Goal: Task Accomplishment & Management: Manage account settings

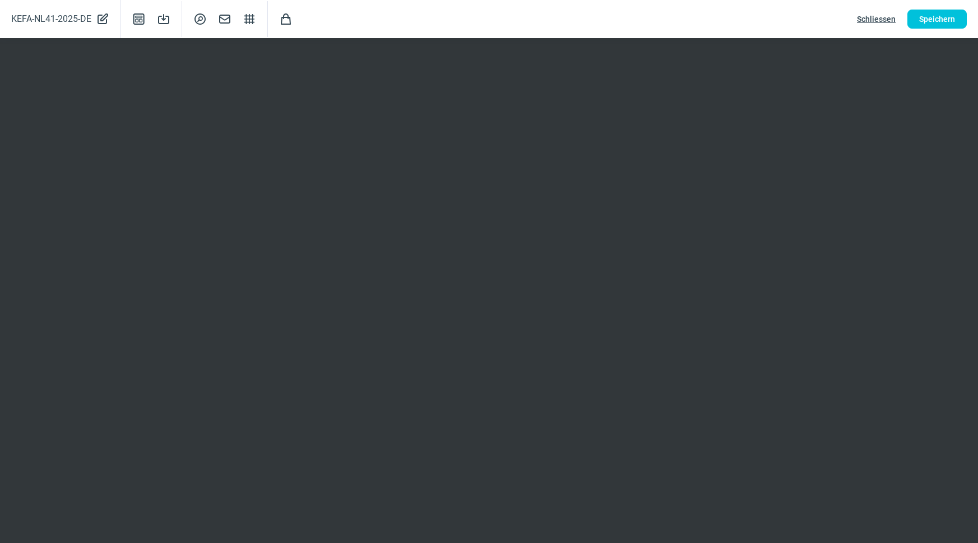
scroll to position [183, 0]
click at [920, 19] on span "Speichern" at bounding box center [937, 19] width 36 height 18
click at [878, 22] on span "Schliessen" at bounding box center [876, 19] width 39 height 18
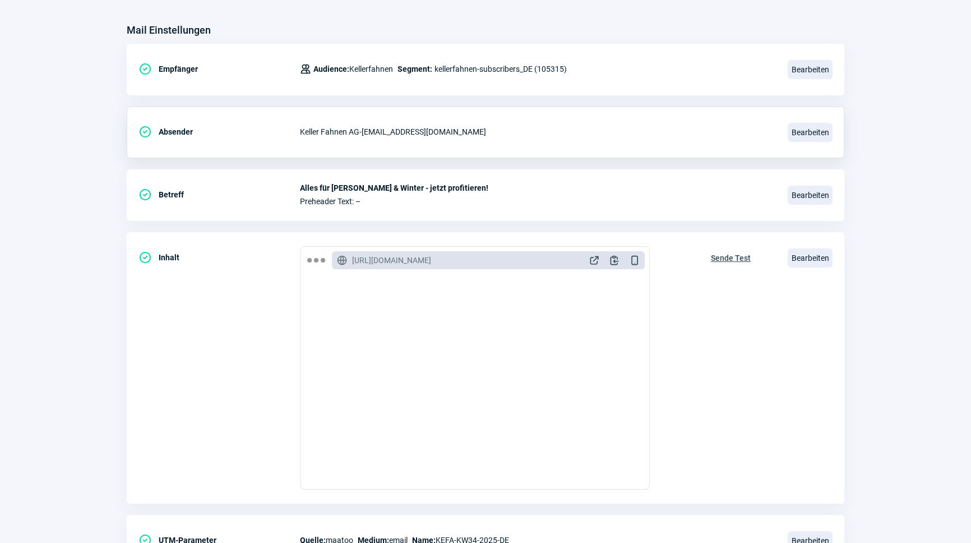
scroll to position [0, 0]
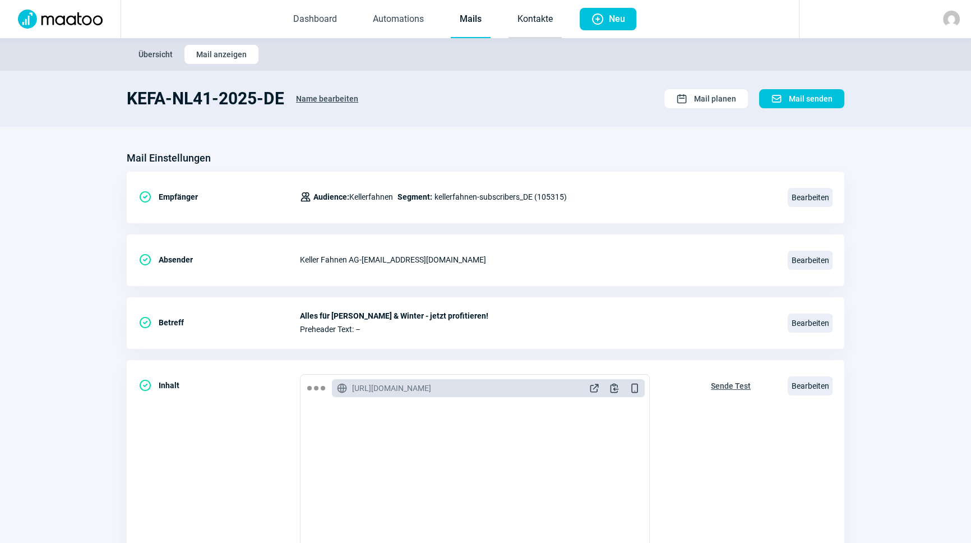
click at [520, 21] on link "Kontakte" at bounding box center [534, 19] width 53 height 37
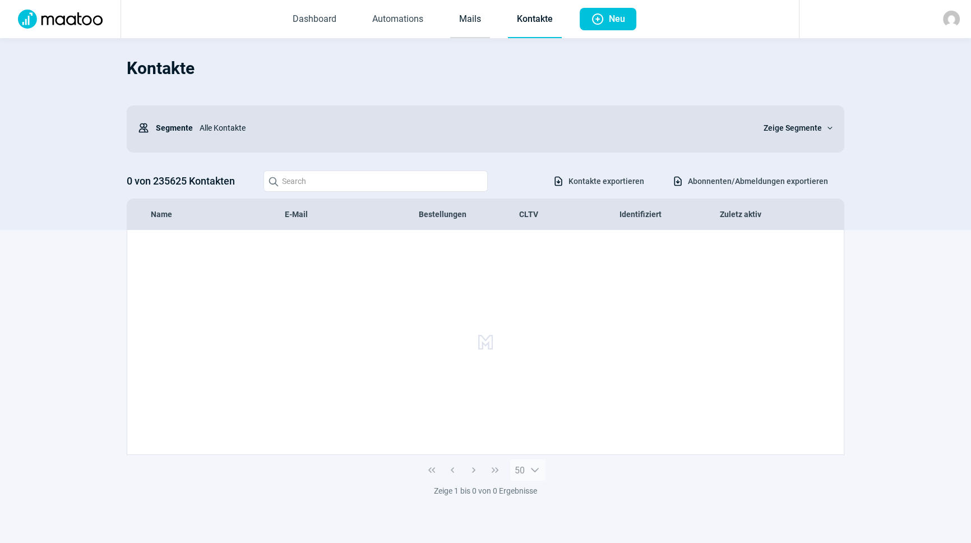
click at [464, 27] on link "Mails" at bounding box center [470, 19] width 40 height 37
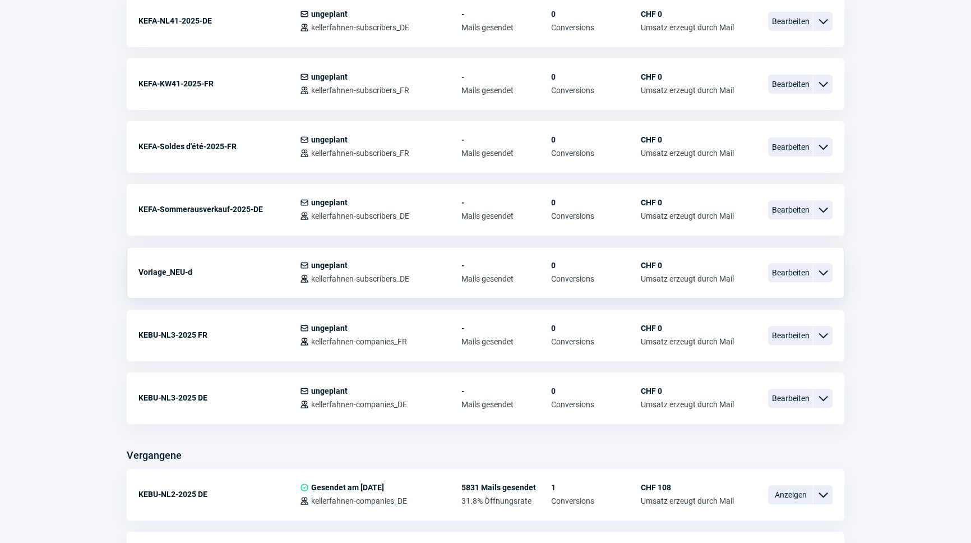
scroll to position [510, 0]
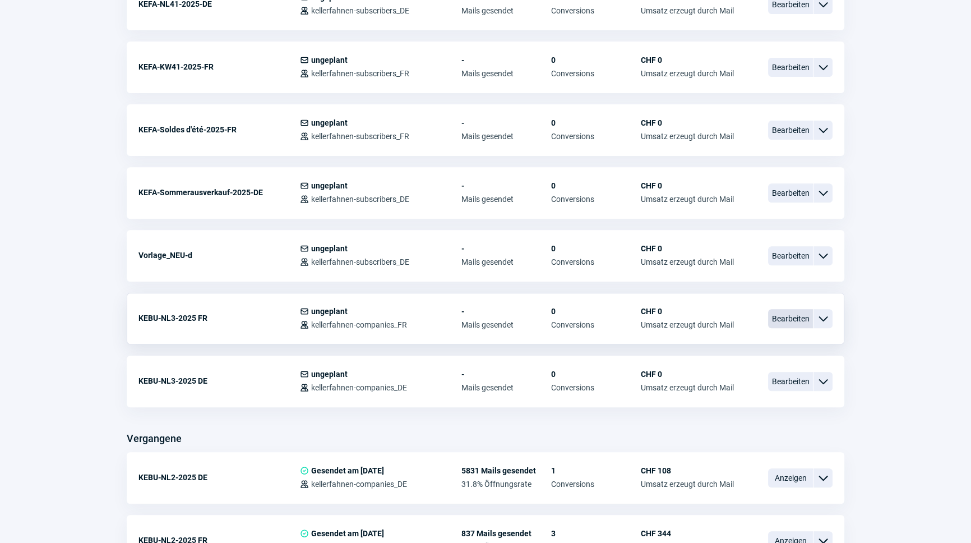
click at [779, 313] on span "Bearbeiten" at bounding box center [790, 318] width 45 height 19
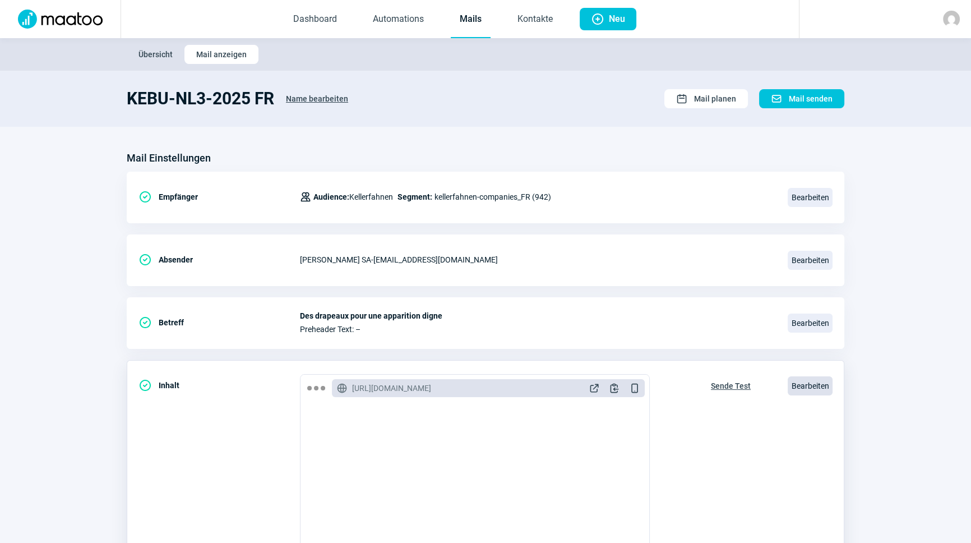
click at [797, 385] on span "Bearbeiten" at bounding box center [810, 385] width 45 height 19
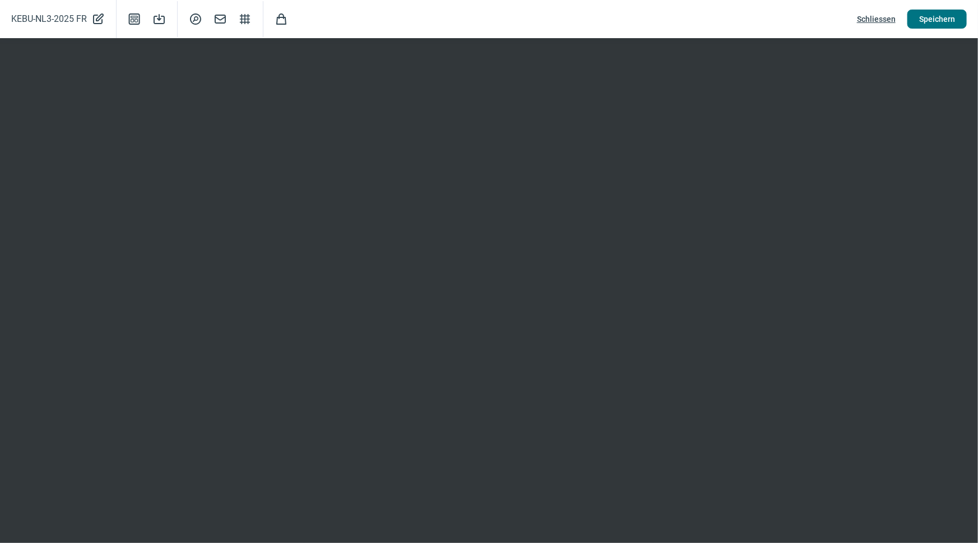
click at [928, 16] on span "Speichern" at bounding box center [937, 19] width 36 height 18
drag, startPoint x: 947, startPoint y: 21, endPoint x: 919, endPoint y: 22, distance: 28.6
click at [946, 21] on span "Speichern" at bounding box center [937, 19] width 36 height 18
click at [887, 20] on span "Schliessen" at bounding box center [876, 19] width 39 height 18
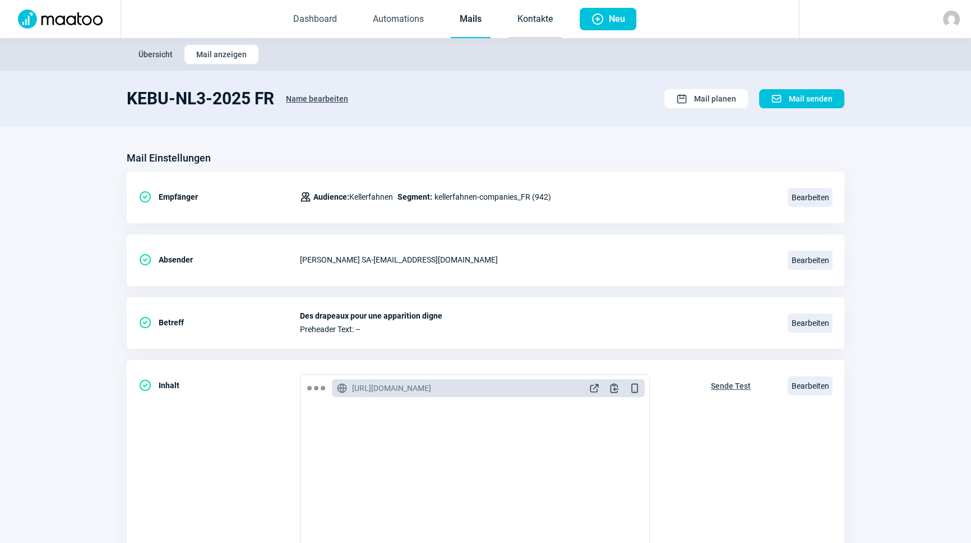
click at [535, 9] on link "Kontakte" at bounding box center [534, 19] width 53 height 37
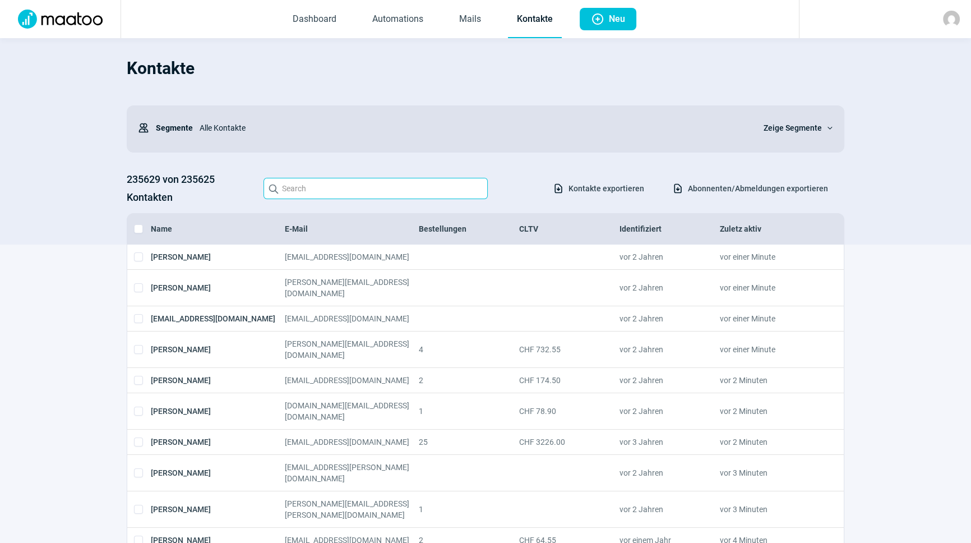
click at [334, 194] on input "Search icon" at bounding box center [375, 188] width 224 height 21
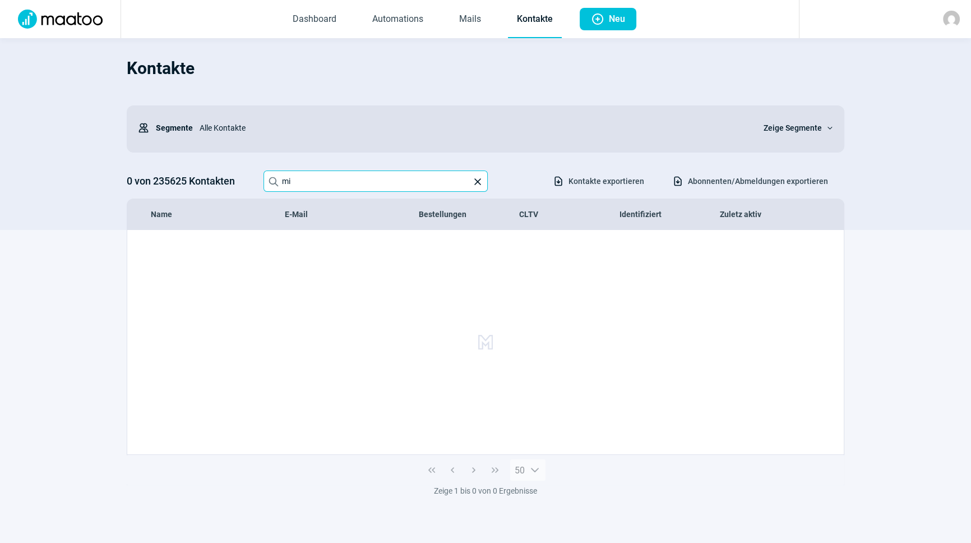
type input "m"
type input "M"
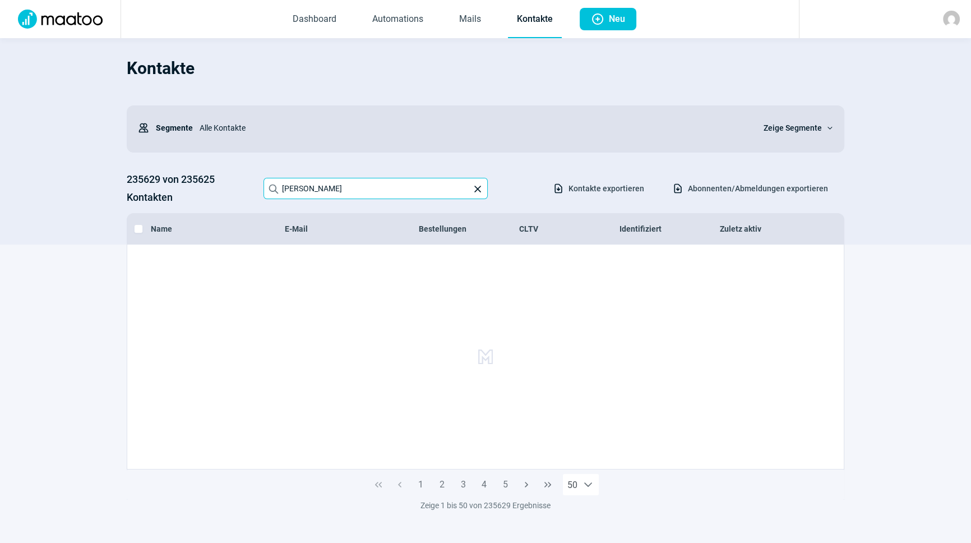
type input "Peter Eckardt"
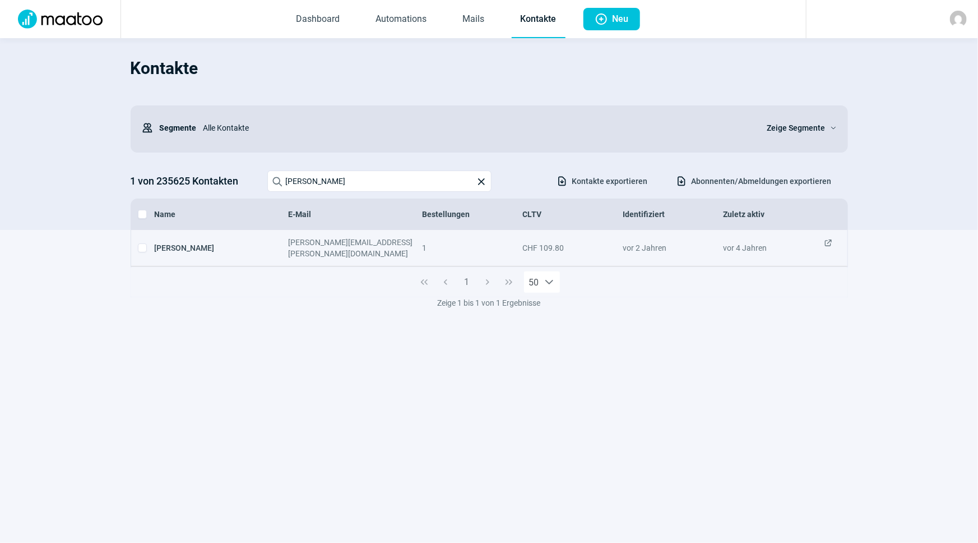
click at [825, 243] on span "ExternalLink icon" at bounding box center [828, 248] width 9 height 22
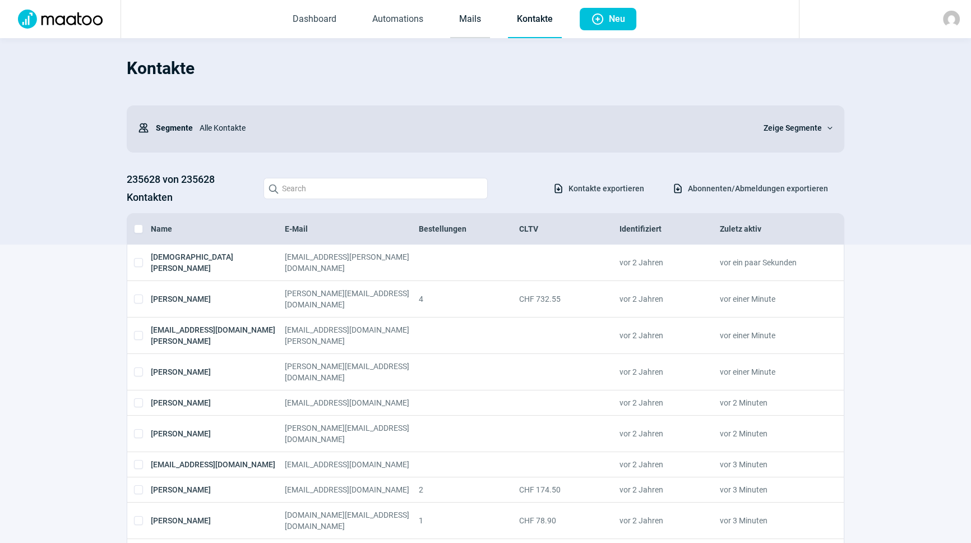
click at [475, 26] on link "Mails" at bounding box center [470, 19] width 40 height 37
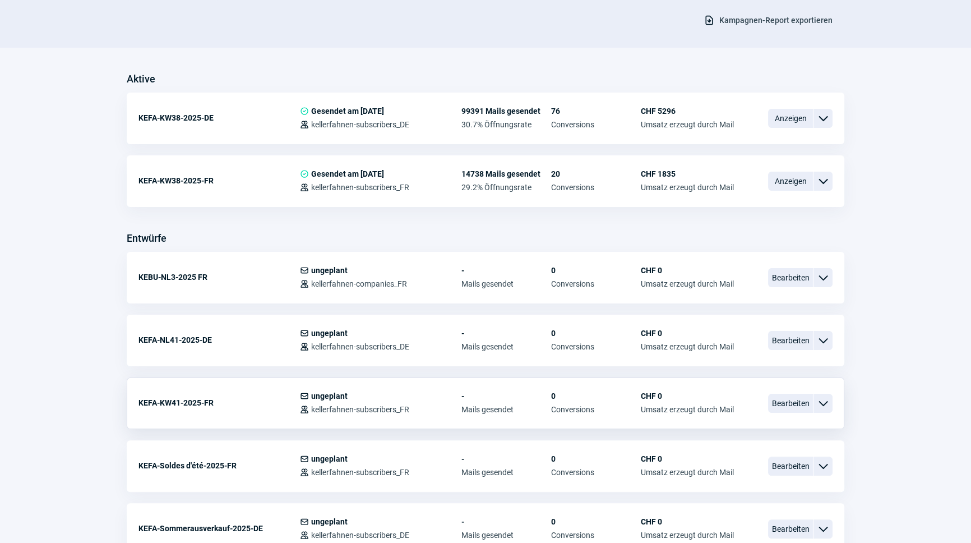
scroll to position [255, 0]
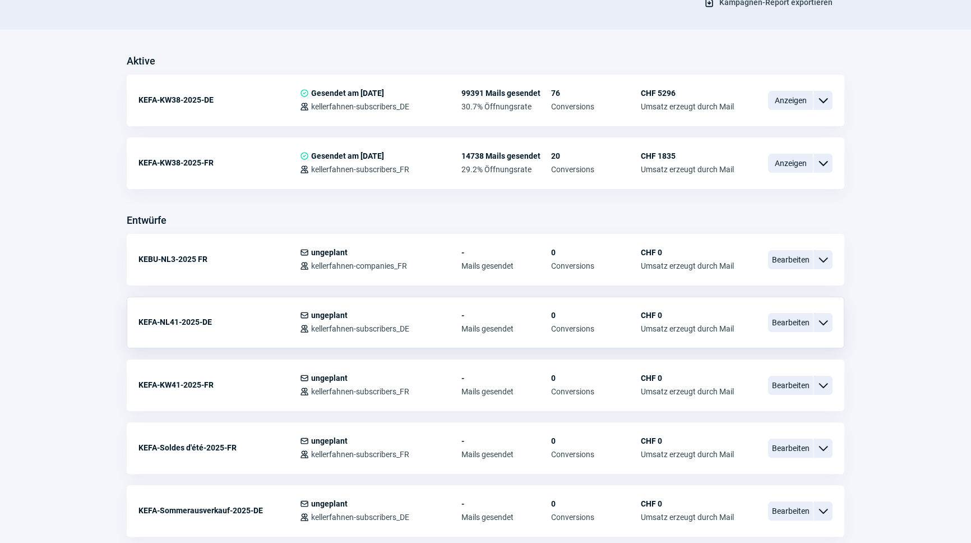
click at [819, 319] on span "ChevronDown icon" at bounding box center [822, 322] width 13 height 13
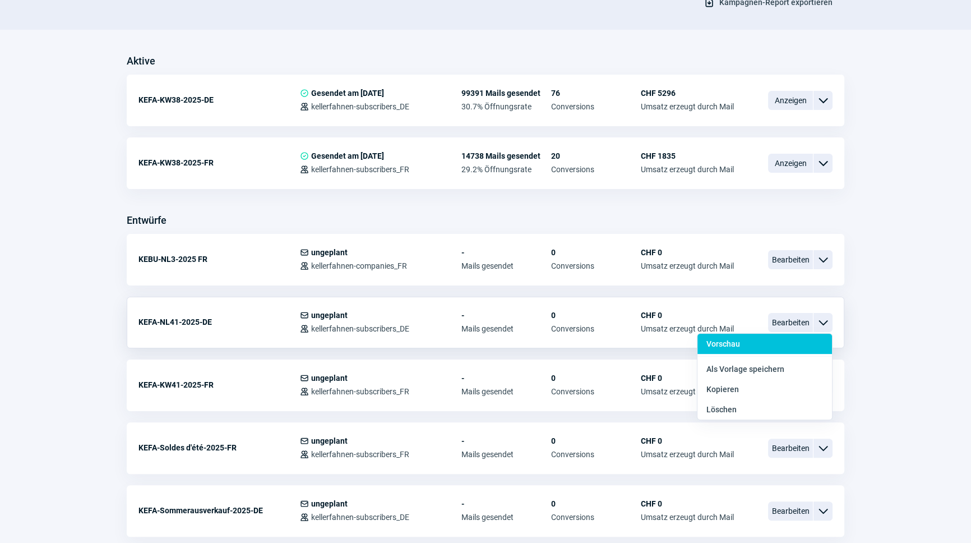
click at [756, 348] on div "Vorschau" at bounding box center [764, 344] width 135 height 20
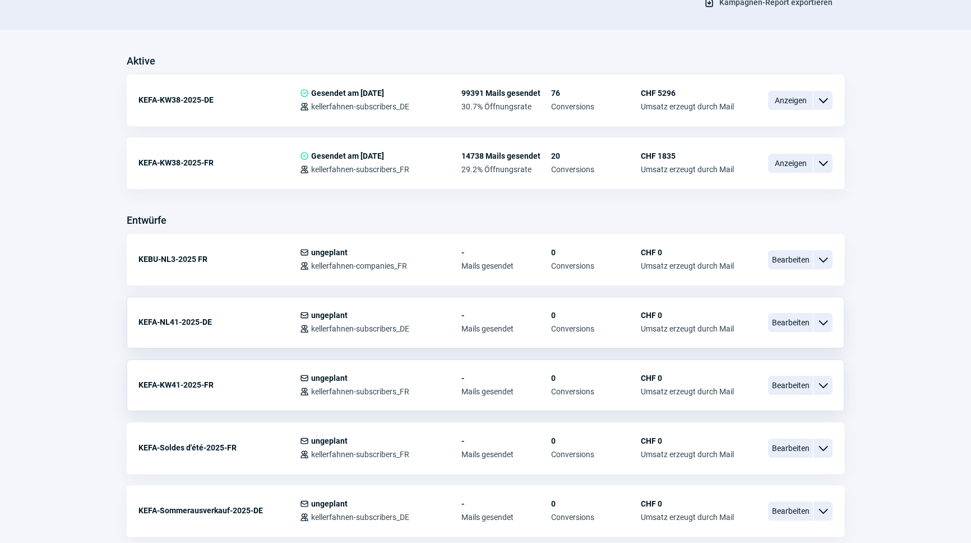
click at [820, 387] on span "ChevronDown icon" at bounding box center [822, 384] width 13 height 13
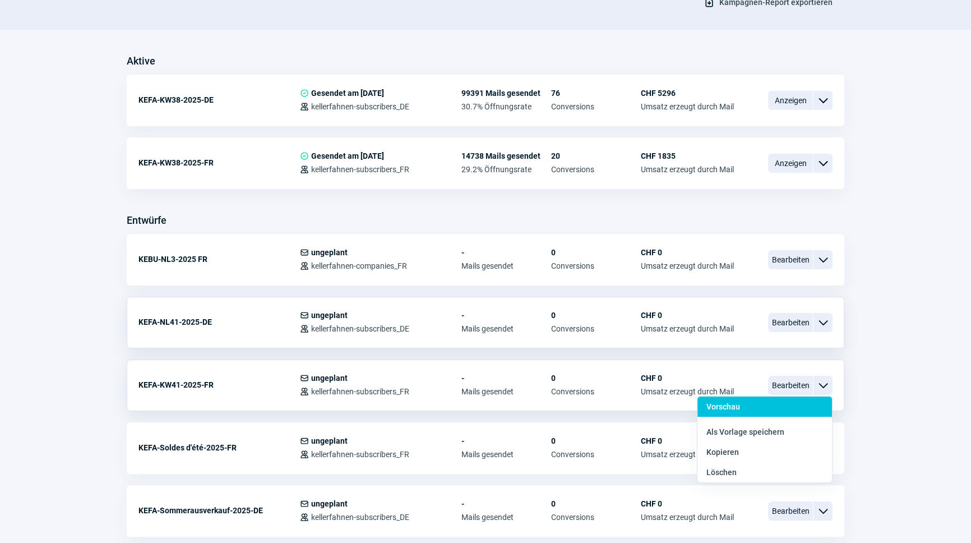
click at [781, 401] on div "Vorschau" at bounding box center [764, 406] width 135 height 20
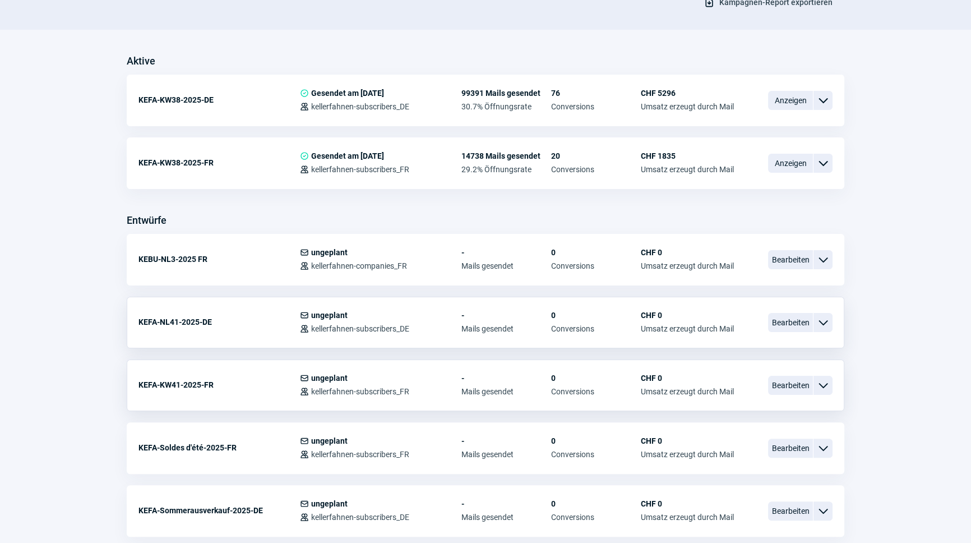
click at [833, 320] on div "KEFA-NL41-2025-DE Mail icon ungeplant Users icon kellerfahnen-subscribers_DE - …" at bounding box center [486, 323] width 718 height 52
click at [825, 321] on span "ChevronDown icon" at bounding box center [822, 322] width 13 height 13
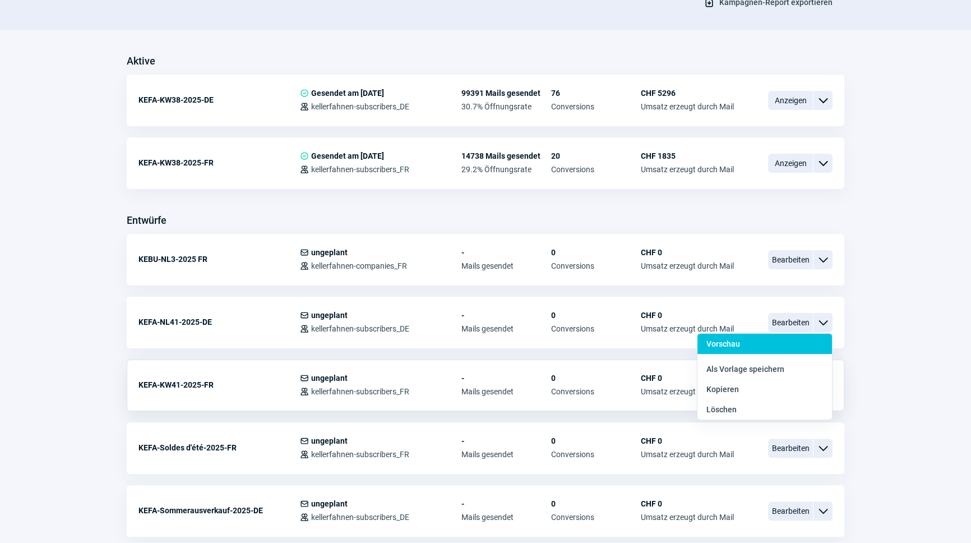
click at [769, 348] on div "Vorschau" at bounding box center [764, 344] width 135 height 20
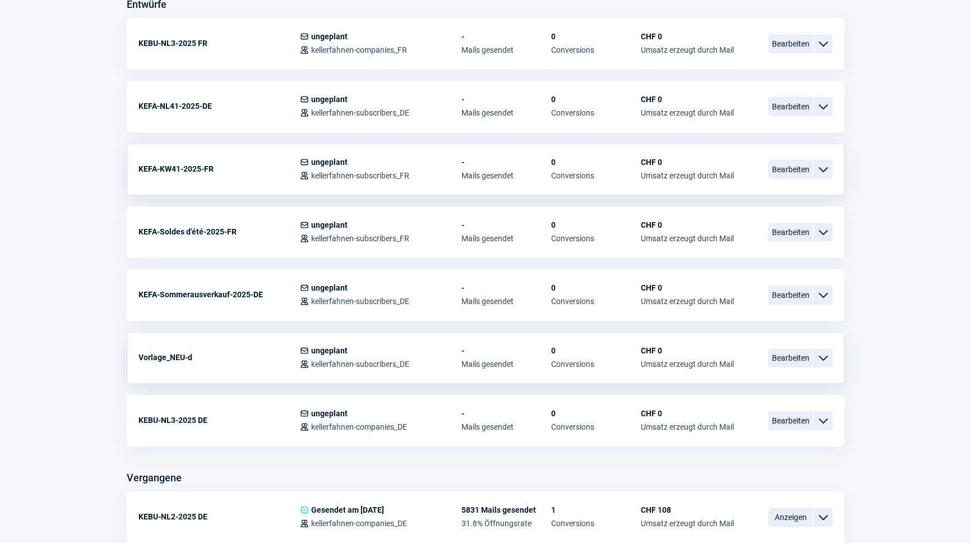
scroll to position [510, 0]
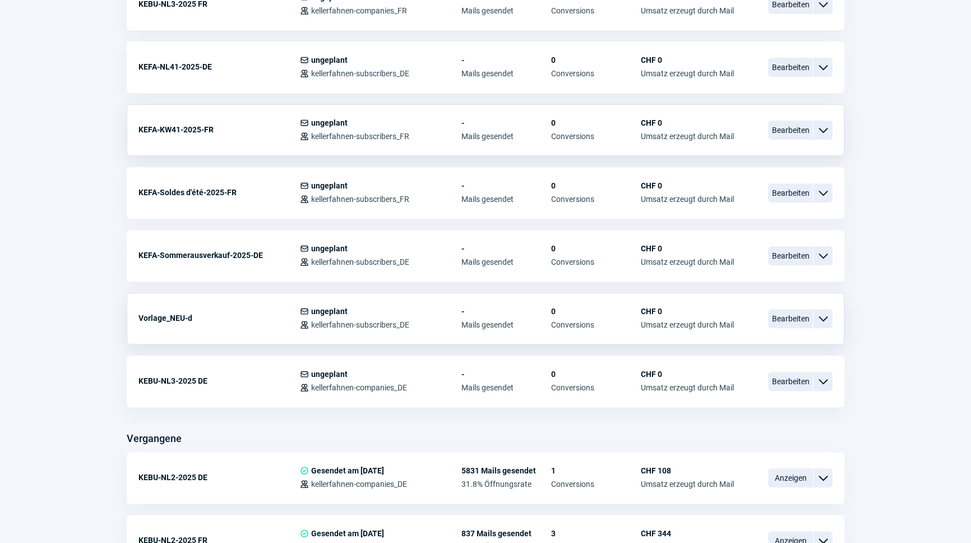
click at [826, 314] on span "ChevronDown icon" at bounding box center [822, 318] width 13 height 13
click at [771, 339] on div "Vorschau" at bounding box center [764, 340] width 135 height 20
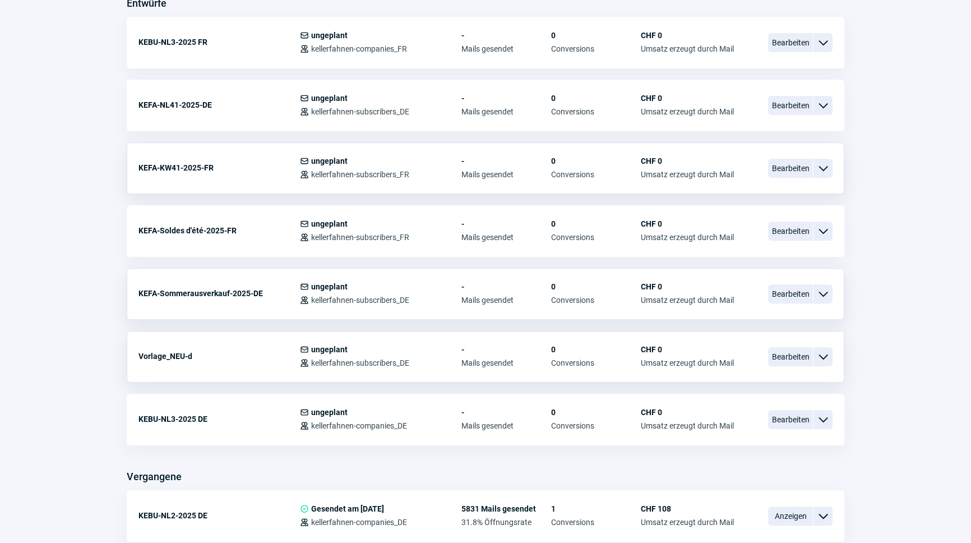
scroll to position [408, 0]
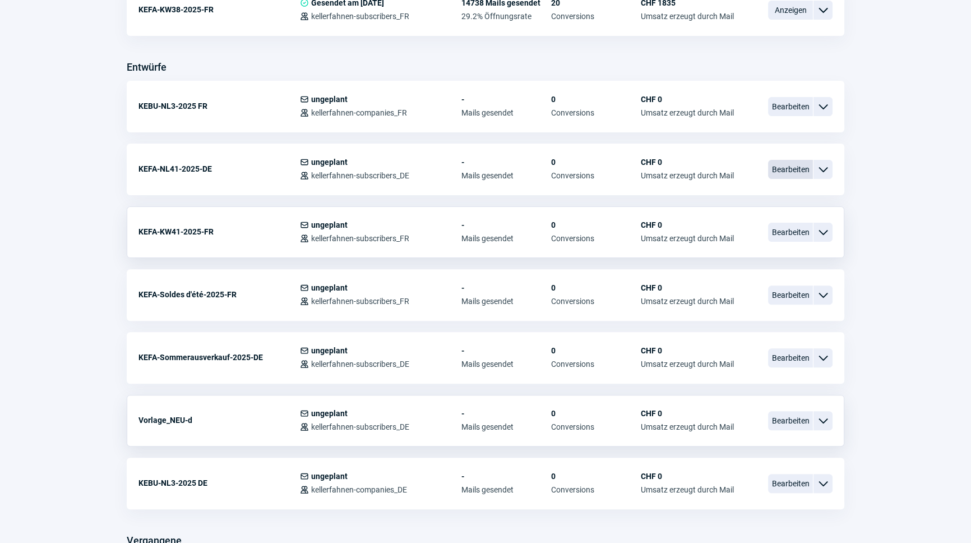
click at [807, 168] on span "Bearbeiten" at bounding box center [790, 169] width 45 height 19
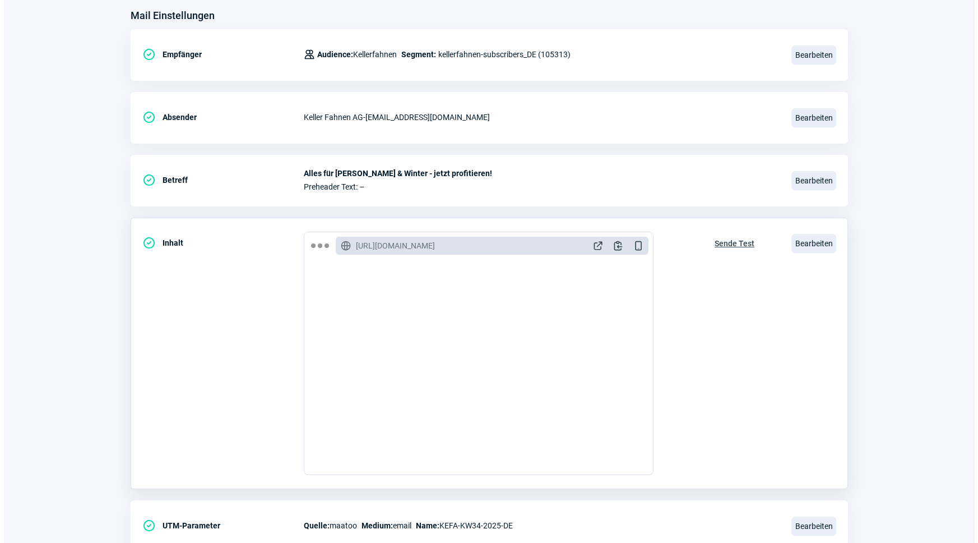
scroll to position [152, 0]
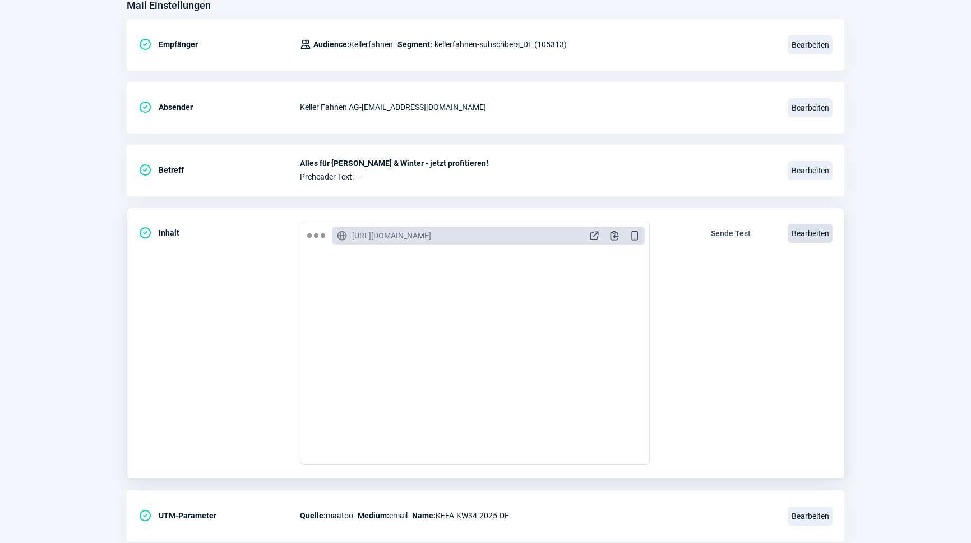
click at [812, 234] on span "Bearbeiten" at bounding box center [810, 233] width 45 height 19
